Goal: Transaction & Acquisition: Purchase product/service

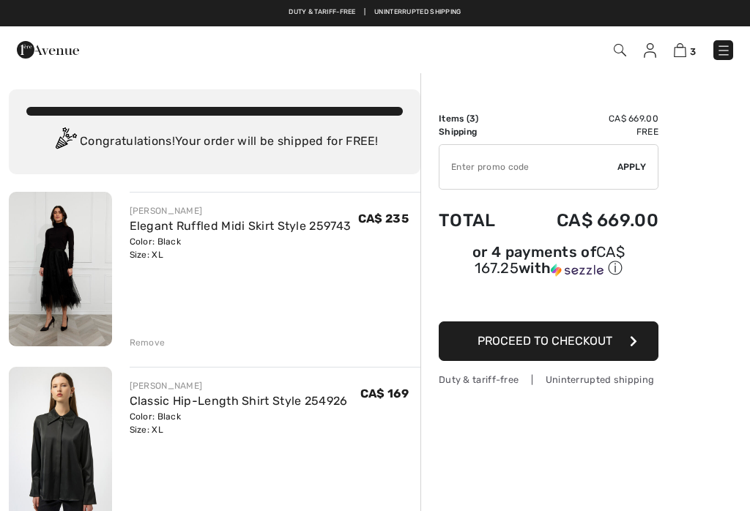
click at [728, 50] on img at bounding box center [724, 50] width 15 height 15
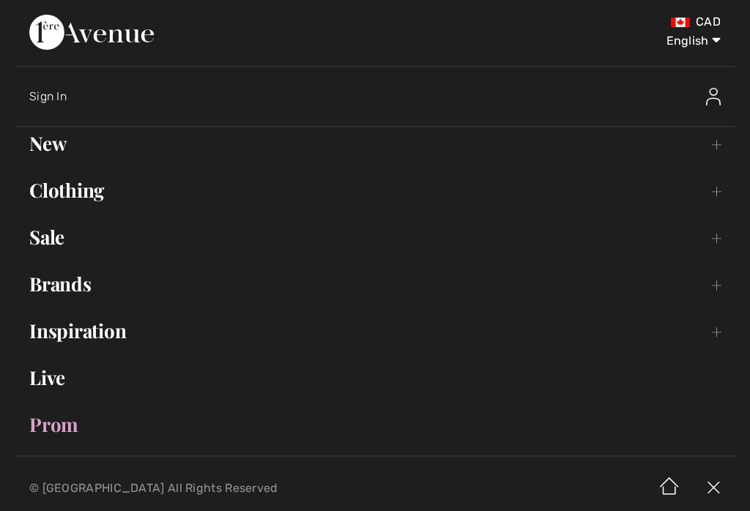
click at [89, 278] on link "Brands Open submenu" at bounding box center [375, 284] width 721 height 32
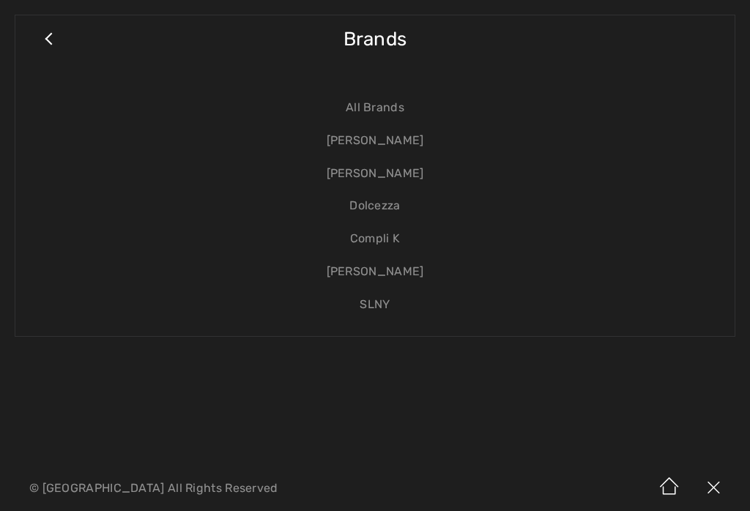
click at [421, 143] on link "[PERSON_NAME]" at bounding box center [375, 141] width 690 height 33
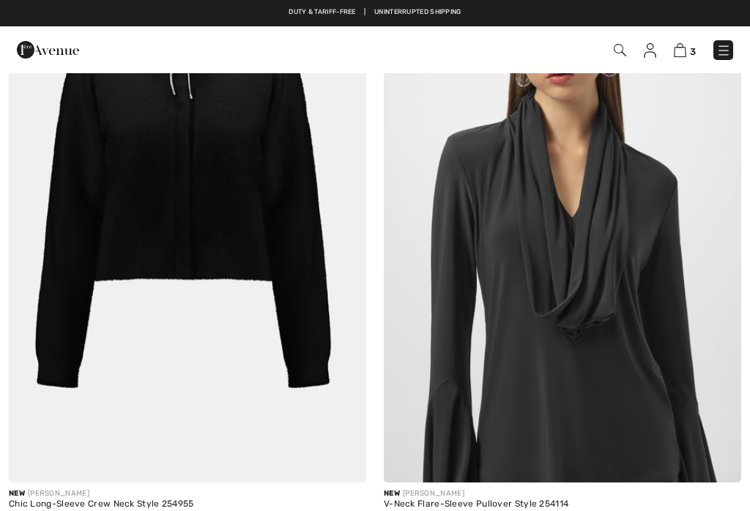
scroll to position [547, 0]
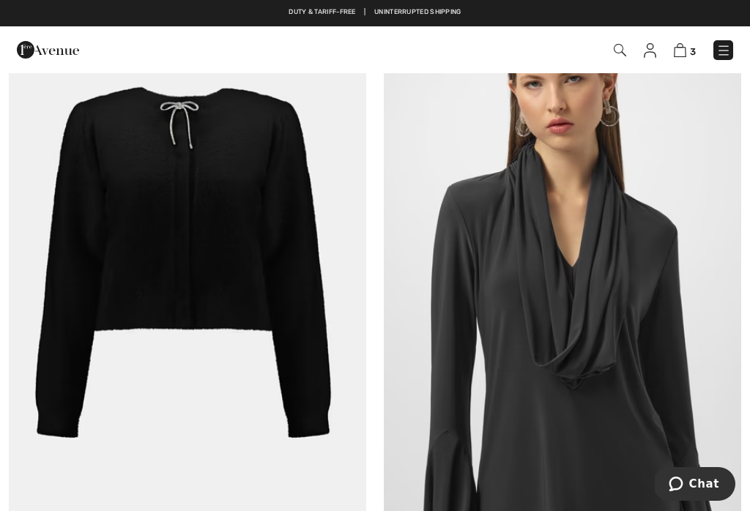
click at [731, 53] on img at bounding box center [724, 50] width 15 height 15
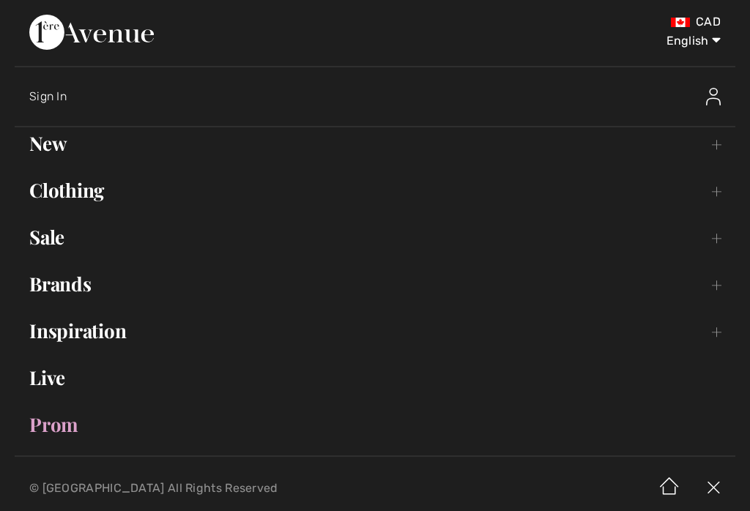
click at [94, 292] on link "Brands Open submenu" at bounding box center [375, 284] width 721 height 32
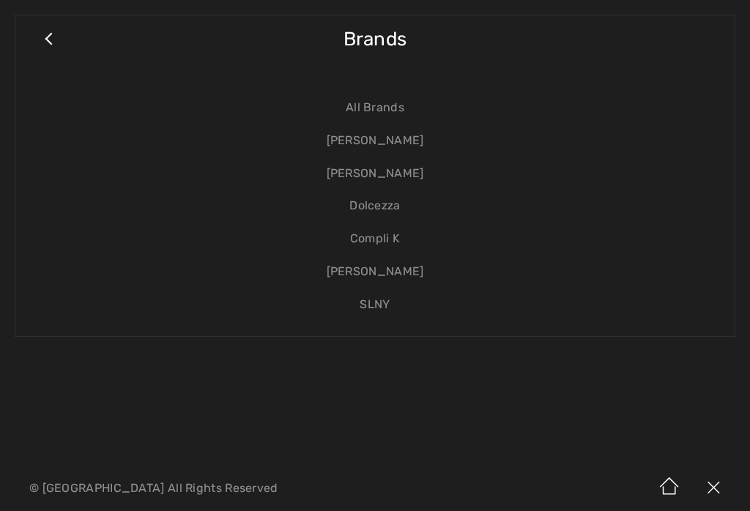
click at [409, 180] on link "[PERSON_NAME]" at bounding box center [375, 174] width 690 height 33
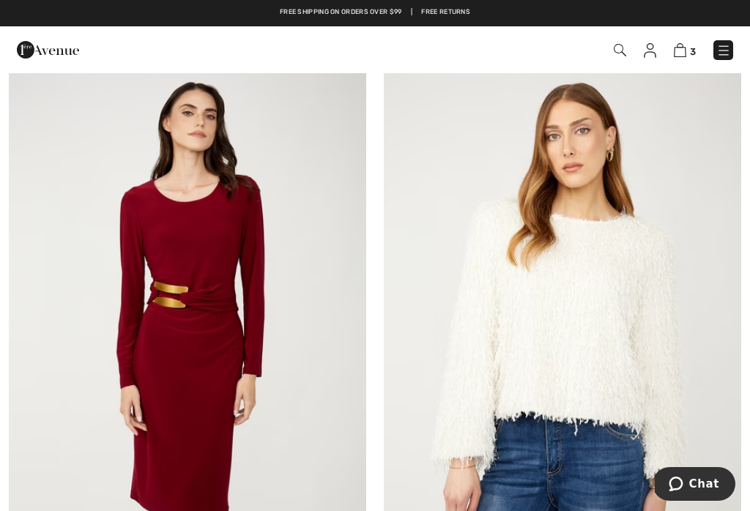
scroll to position [492, 0]
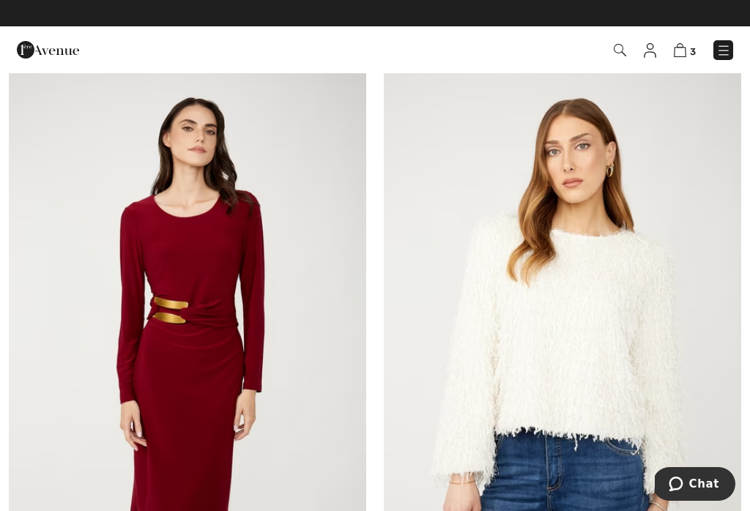
click at [731, 56] on img at bounding box center [724, 50] width 15 height 15
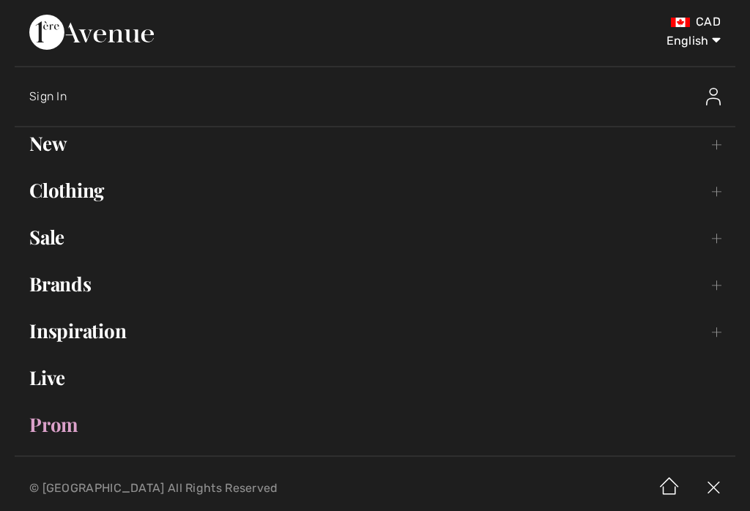
click at [83, 289] on link "Brands Open submenu" at bounding box center [375, 284] width 721 height 32
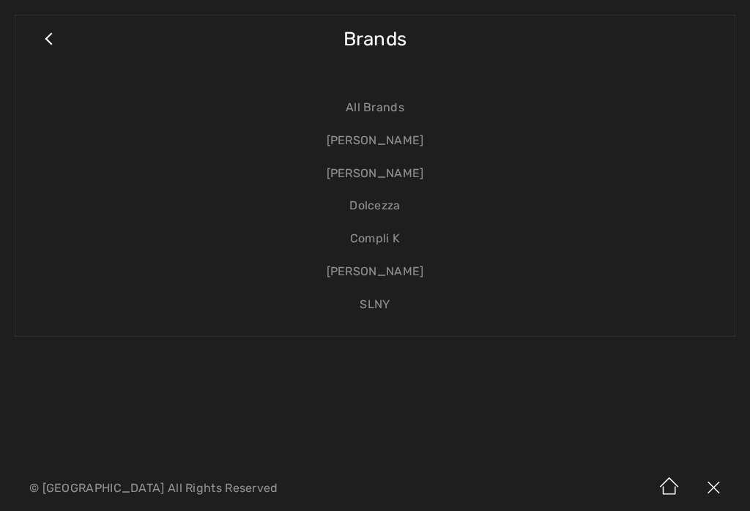
click at [431, 149] on link "[PERSON_NAME]" at bounding box center [375, 141] width 690 height 33
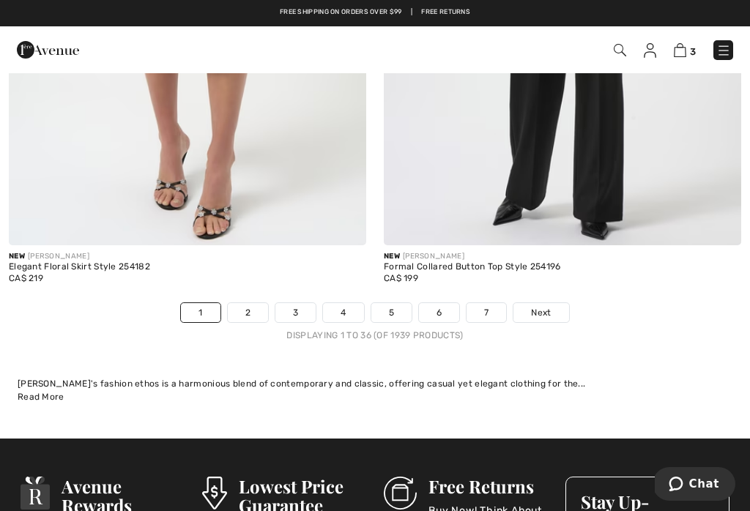
scroll to position [11522, 0]
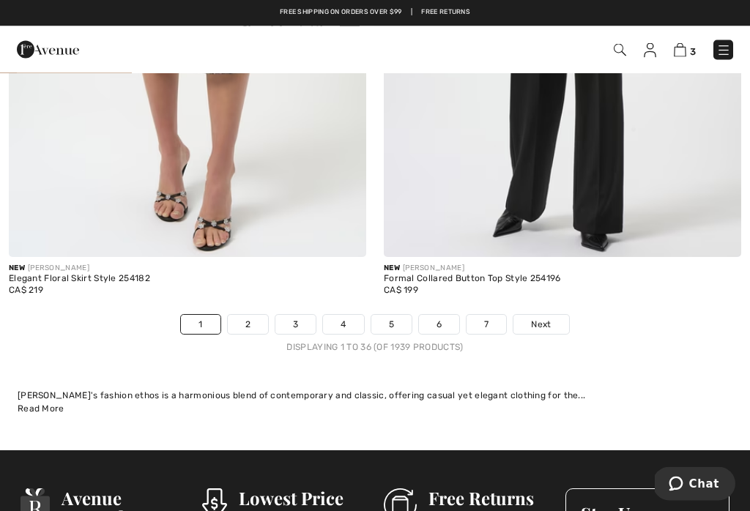
click at [248, 316] on link "2" at bounding box center [248, 325] width 40 height 19
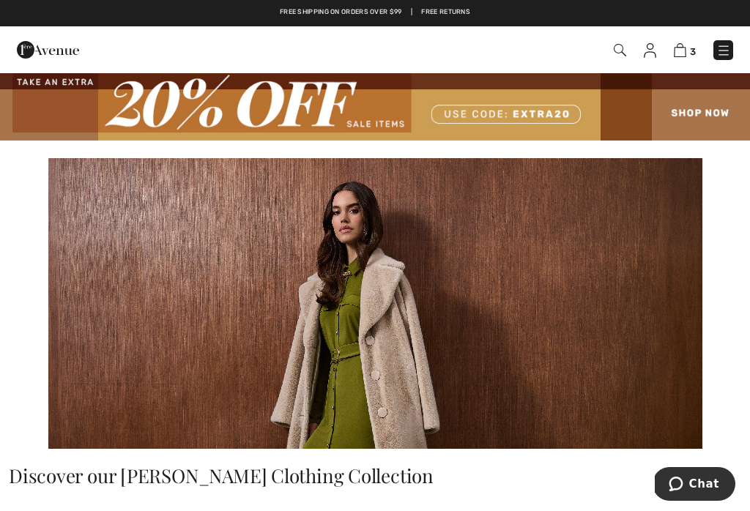
click at [728, 53] on img at bounding box center [724, 50] width 15 height 15
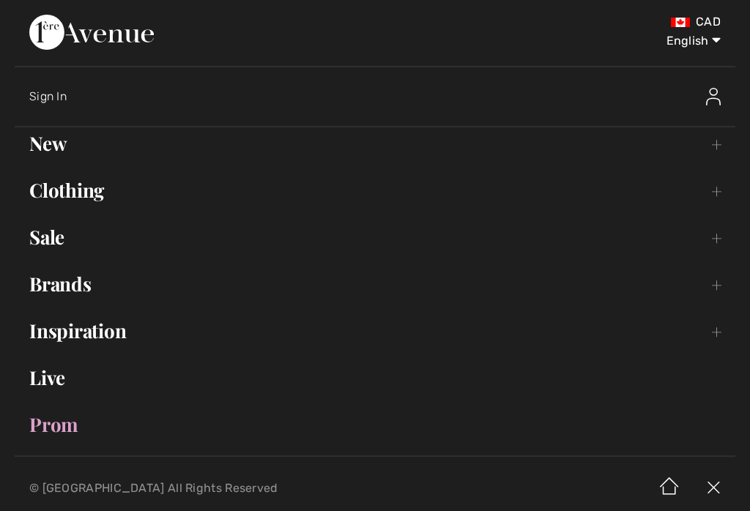
click at [93, 200] on link "Clothing Toggle submenu" at bounding box center [375, 190] width 721 height 32
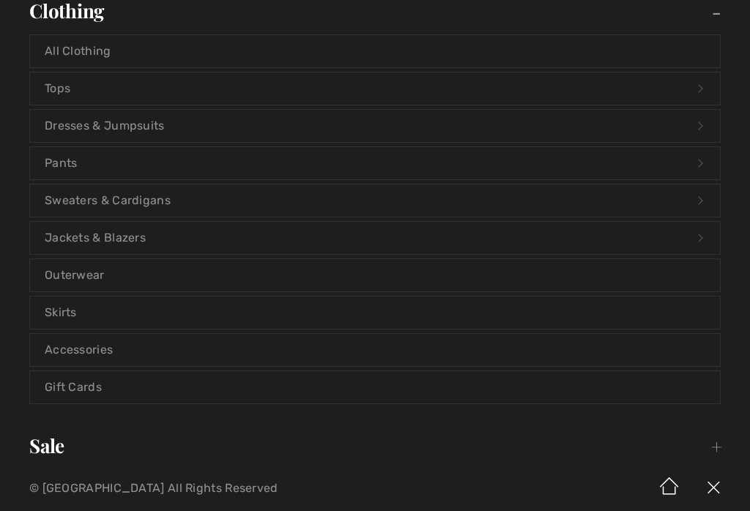
scroll to position [181, 0]
click at [108, 284] on link "Outerwear" at bounding box center [375, 274] width 690 height 32
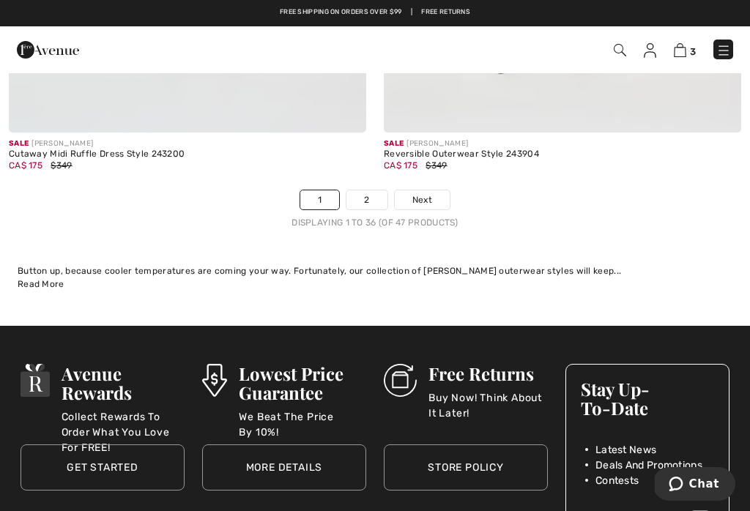
scroll to position [11260, 0]
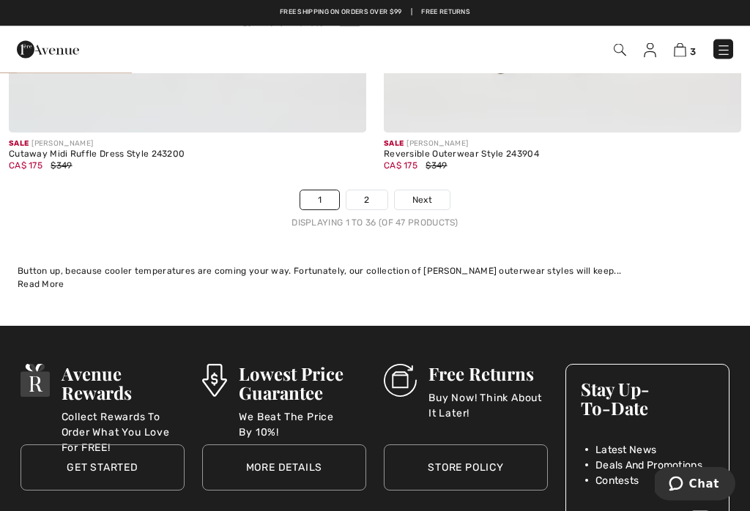
click at [369, 199] on link "2" at bounding box center [367, 200] width 40 height 19
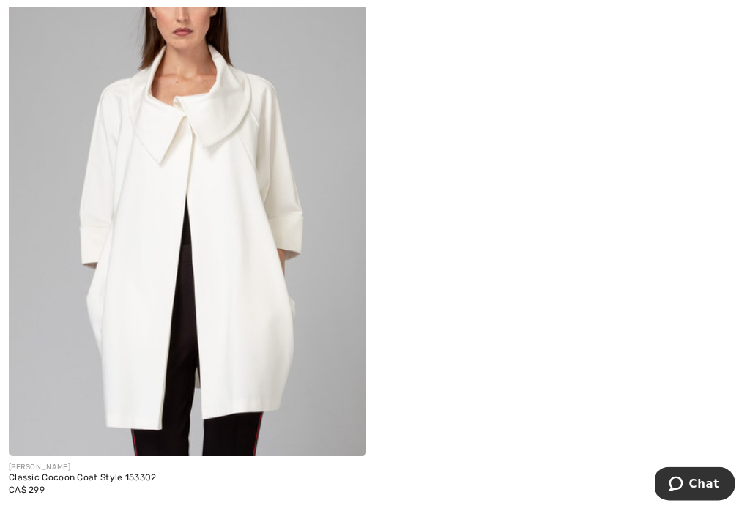
scroll to position [3436, 0]
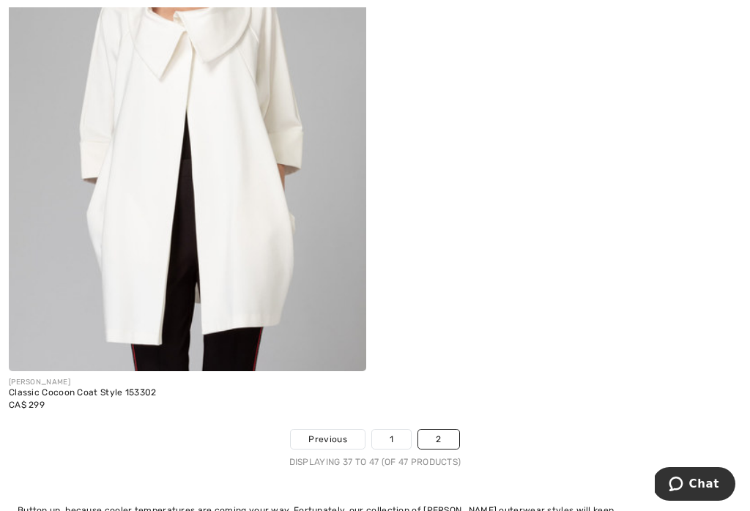
click at [396, 435] on link "1" at bounding box center [391, 439] width 39 height 19
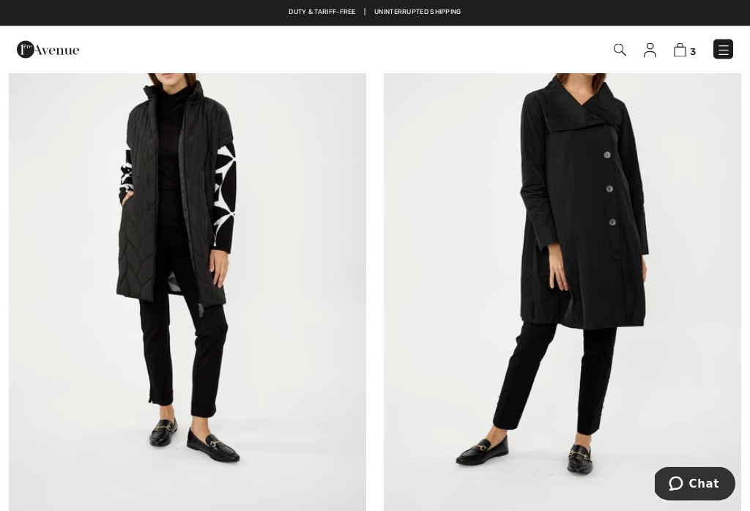
scroll to position [9037, 0]
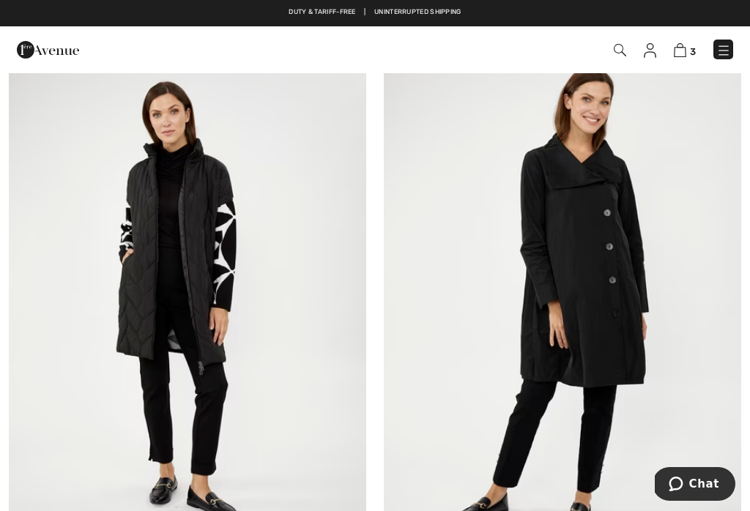
click at [726, 53] on img at bounding box center [724, 50] width 15 height 15
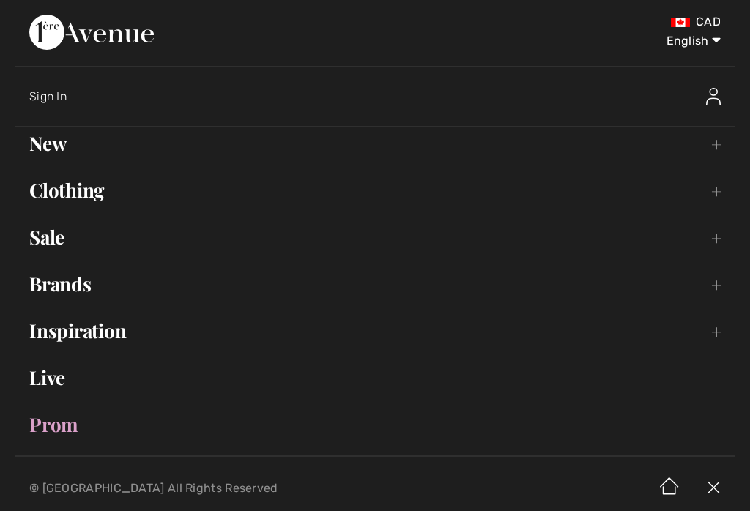
click at [106, 191] on link "Clothing Toggle submenu" at bounding box center [375, 190] width 721 height 32
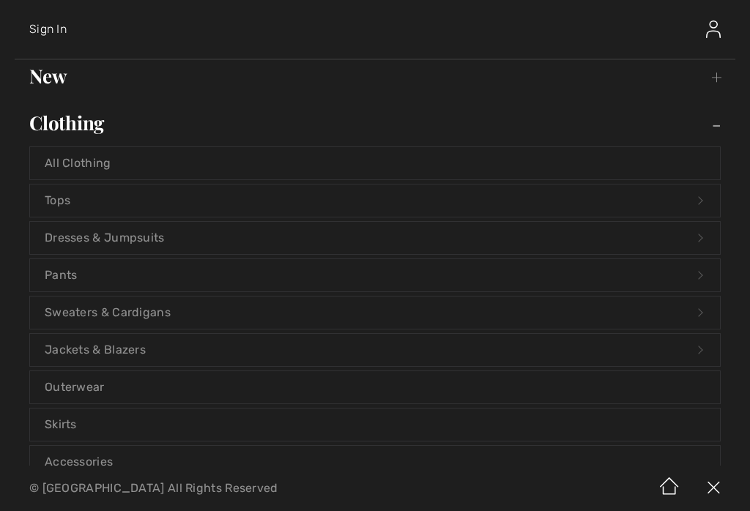
scroll to position [80, 0]
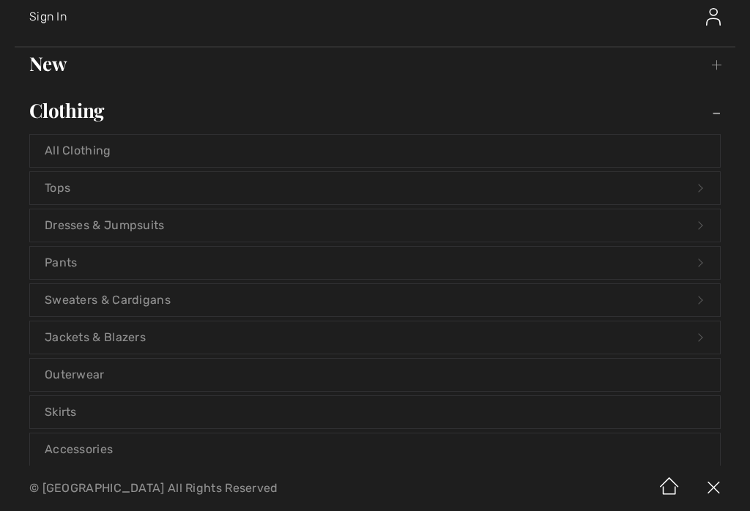
click at [147, 350] on link "Jackets & Blazers Open submenu" at bounding box center [375, 338] width 690 height 32
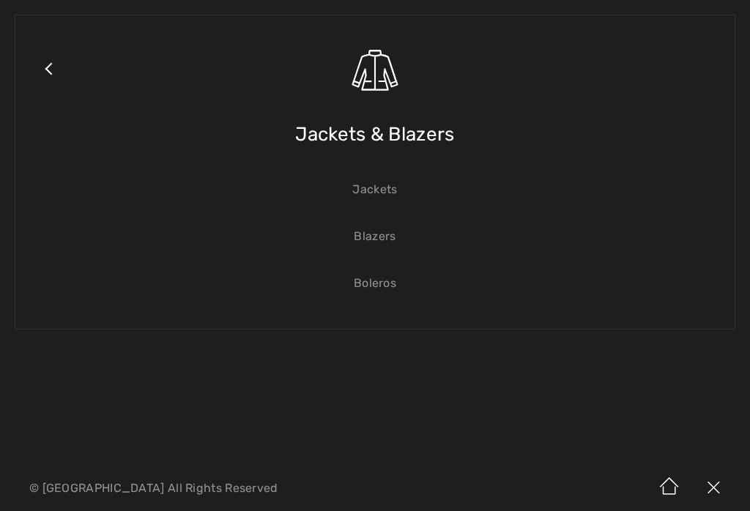
click at [57, 79] on link "Close submenu" at bounding box center [48, 87] width 37 height 114
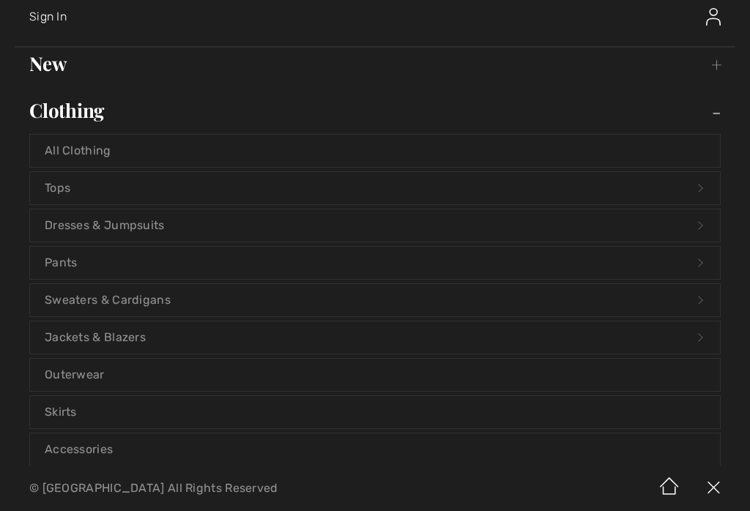
click at [163, 303] on link "Sweaters & Cardigans Open submenu" at bounding box center [375, 300] width 690 height 32
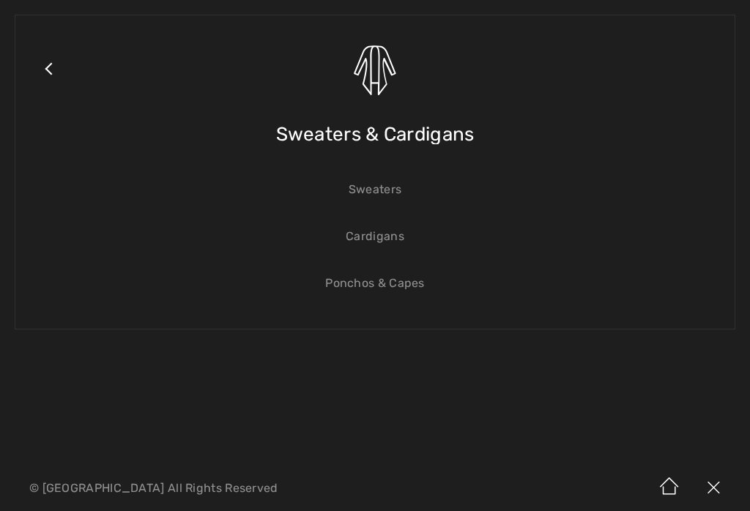
click at [59, 75] on link "Close submenu" at bounding box center [48, 87] width 37 height 114
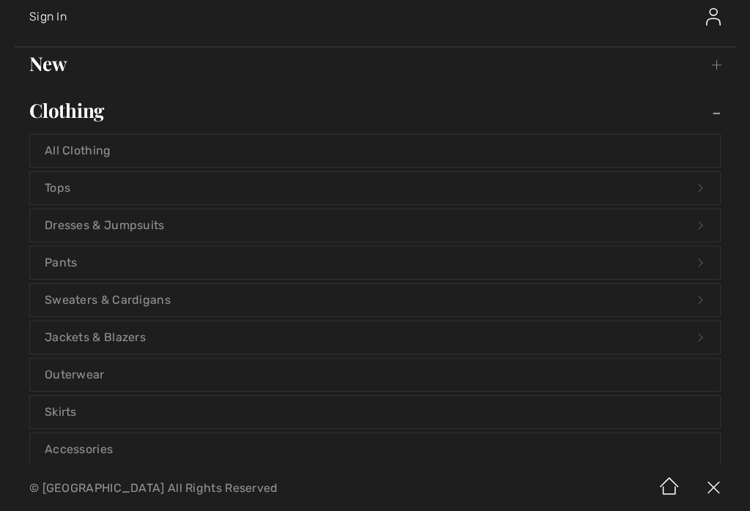
click at [156, 346] on link "Jackets & Blazers Open submenu" at bounding box center [375, 338] width 690 height 32
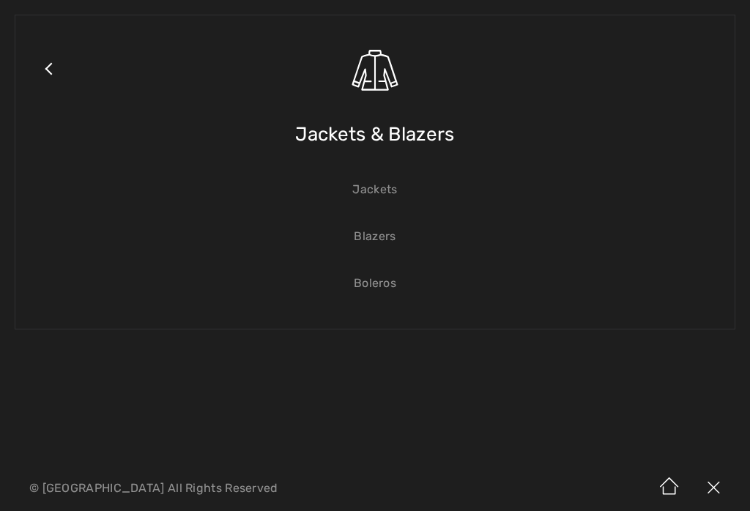
click at [399, 198] on link "Jackets" at bounding box center [375, 190] width 690 height 32
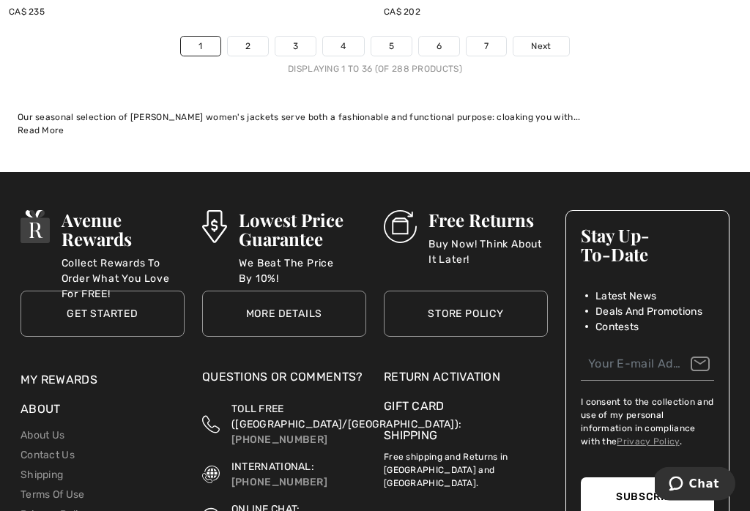
scroll to position [11348, 0]
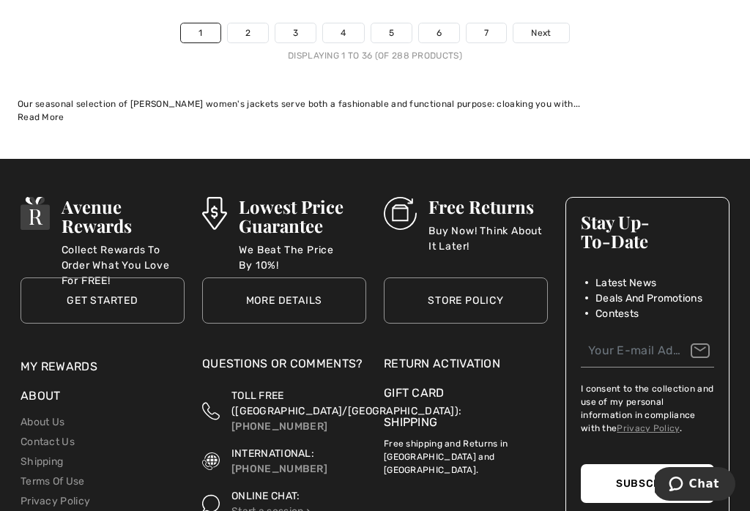
click at [243, 31] on link "2" at bounding box center [248, 32] width 40 height 19
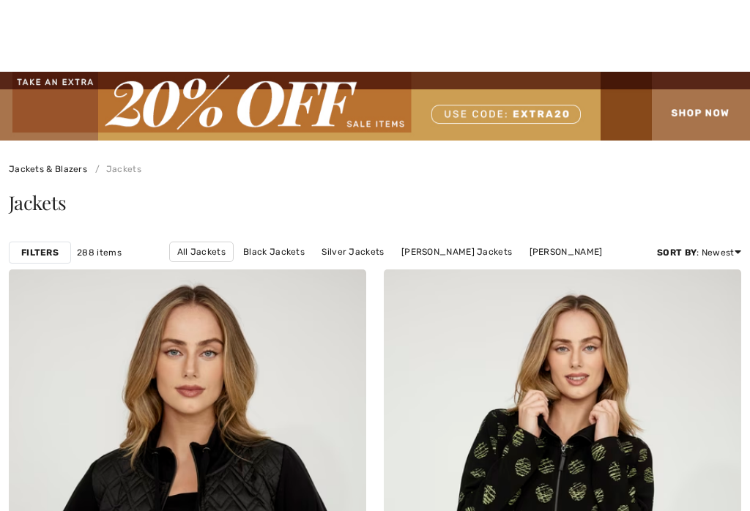
checkbox input "true"
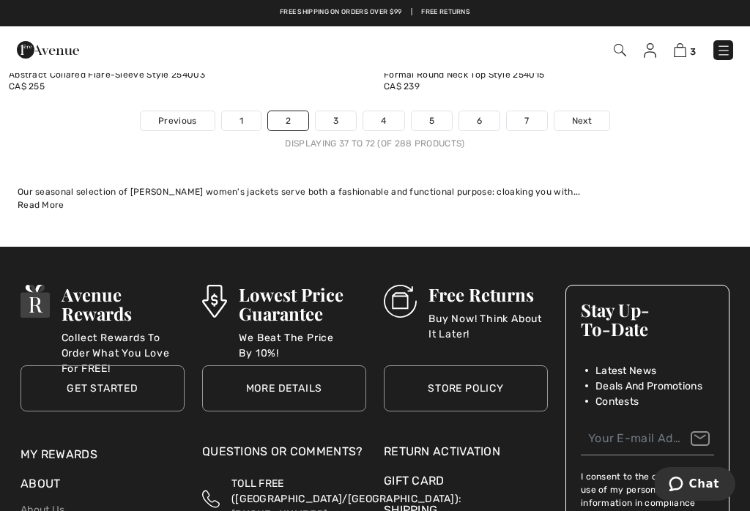
scroll to position [11260, 0]
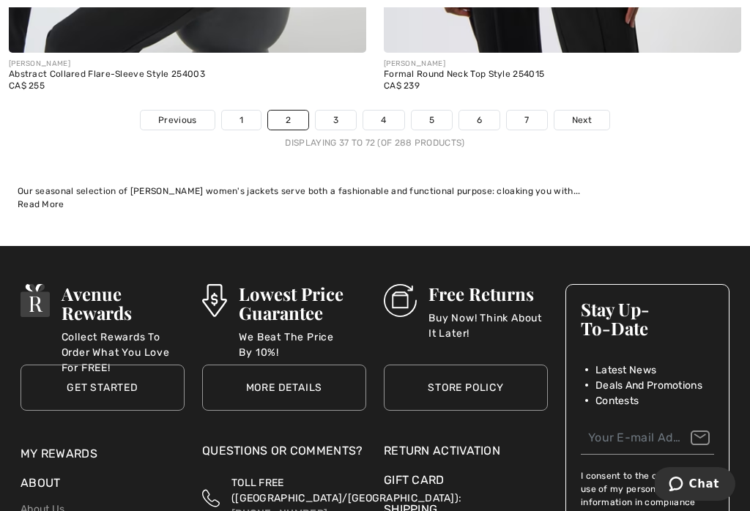
click at [341, 114] on link "3" at bounding box center [336, 120] width 40 height 19
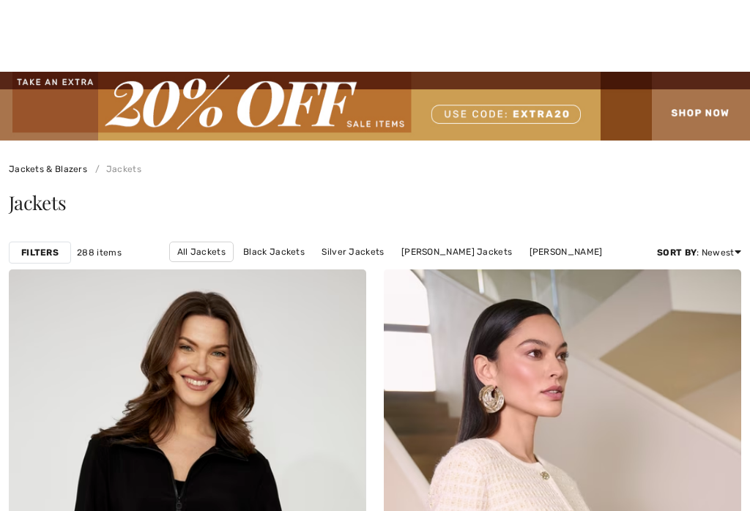
checkbox input "true"
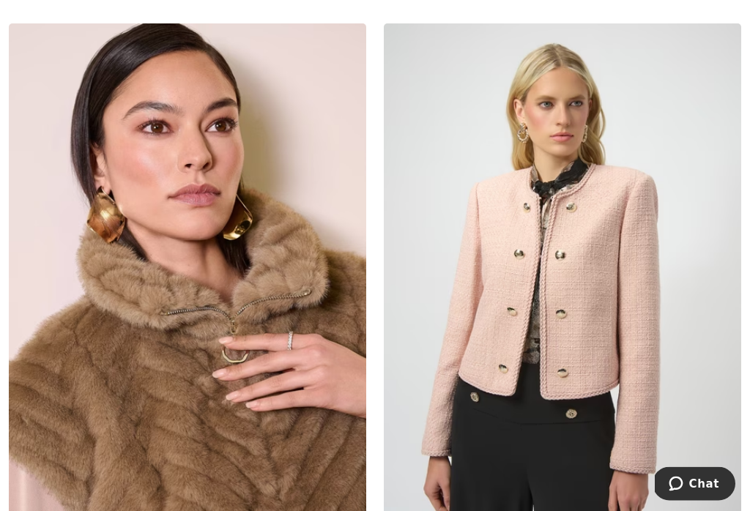
scroll to position [2210, 0]
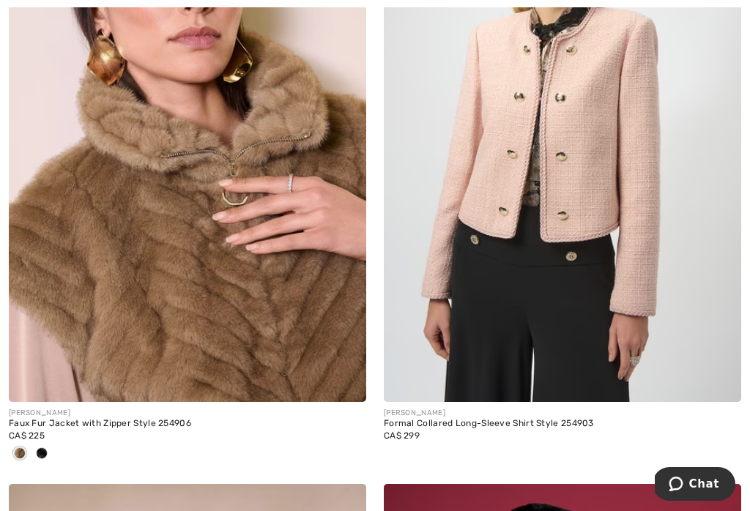
click at [281, 290] on img at bounding box center [188, 134] width 358 height 536
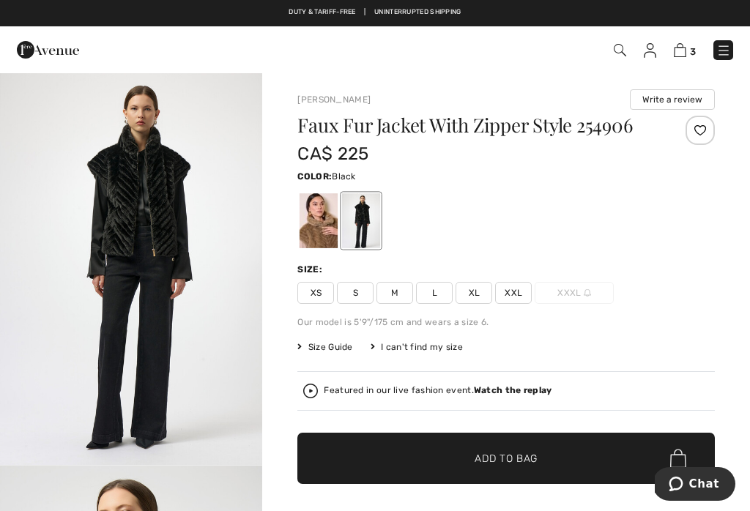
click at [432, 297] on span "L" at bounding box center [434, 293] width 37 height 22
click at [320, 226] on div at bounding box center [319, 220] width 38 height 55
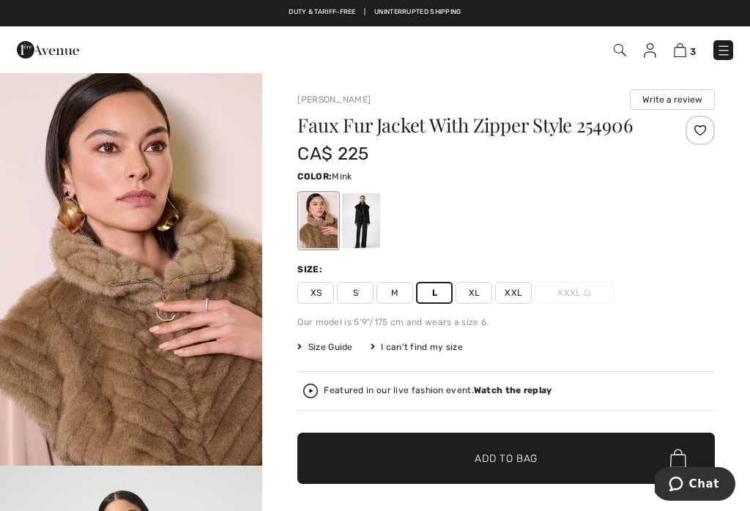
click at [506, 456] on span "Add to Bag" at bounding box center [506, 458] width 63 height 15
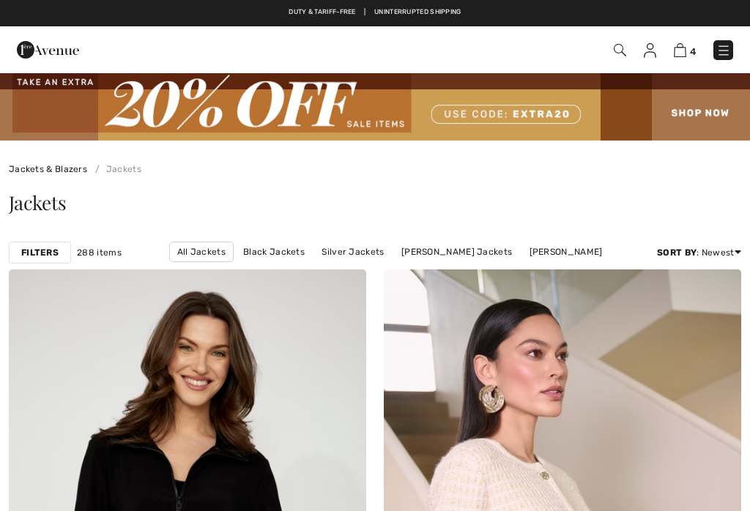
checkbox input "true"
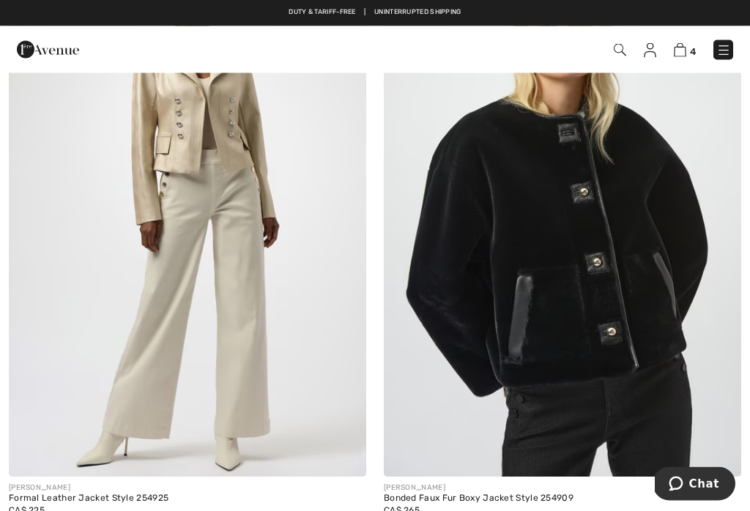
scroll to position [1541, 0]
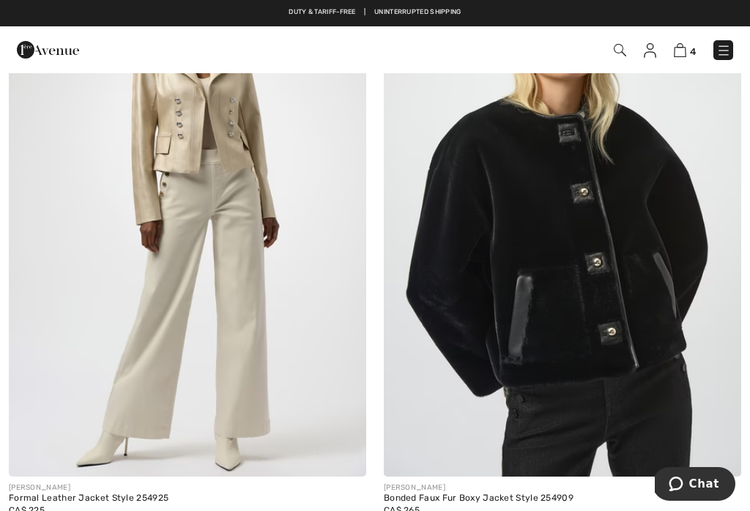
click at [643, 256] on img at bounding box center [563, 209] width 358 height 536
click at [636, 259] on img at bounding box center [563, 209] width 358 height 536
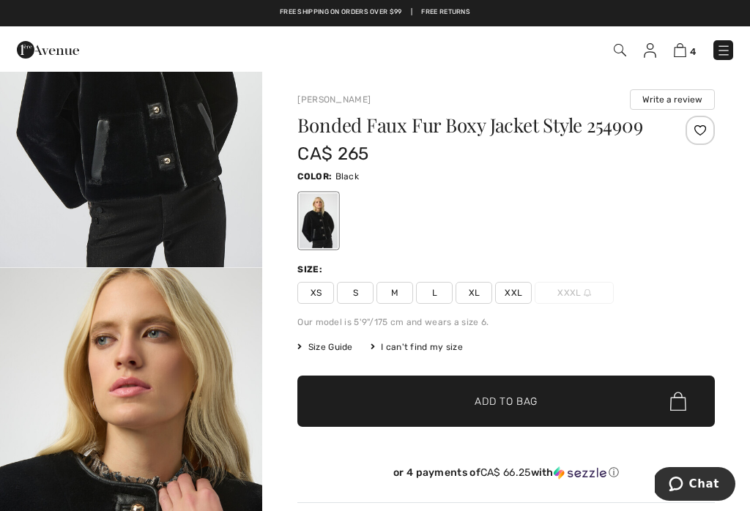
click at [683, 56] on img at bounding box center [680, 50] width 12 height 14
